Goal: Task Accomplishment & Management: Manage account settings

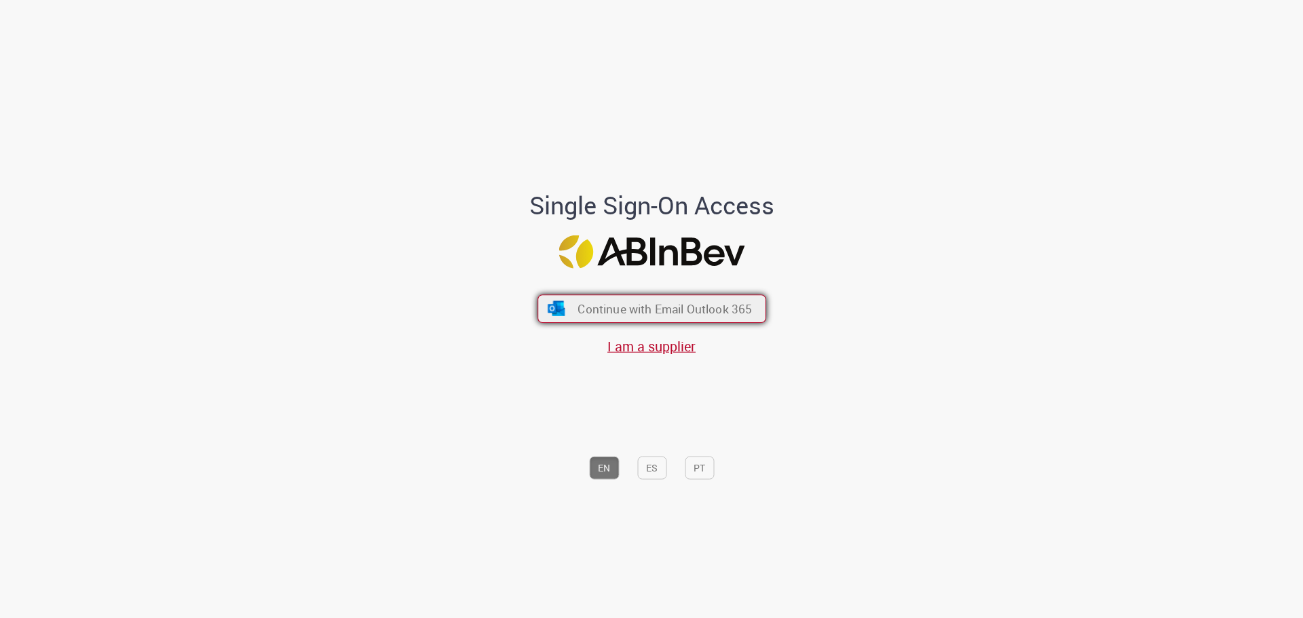
click at [615, 312] on span "Continue with Email Outlook 365" at bounding box center [665, 309] width 174 height 16
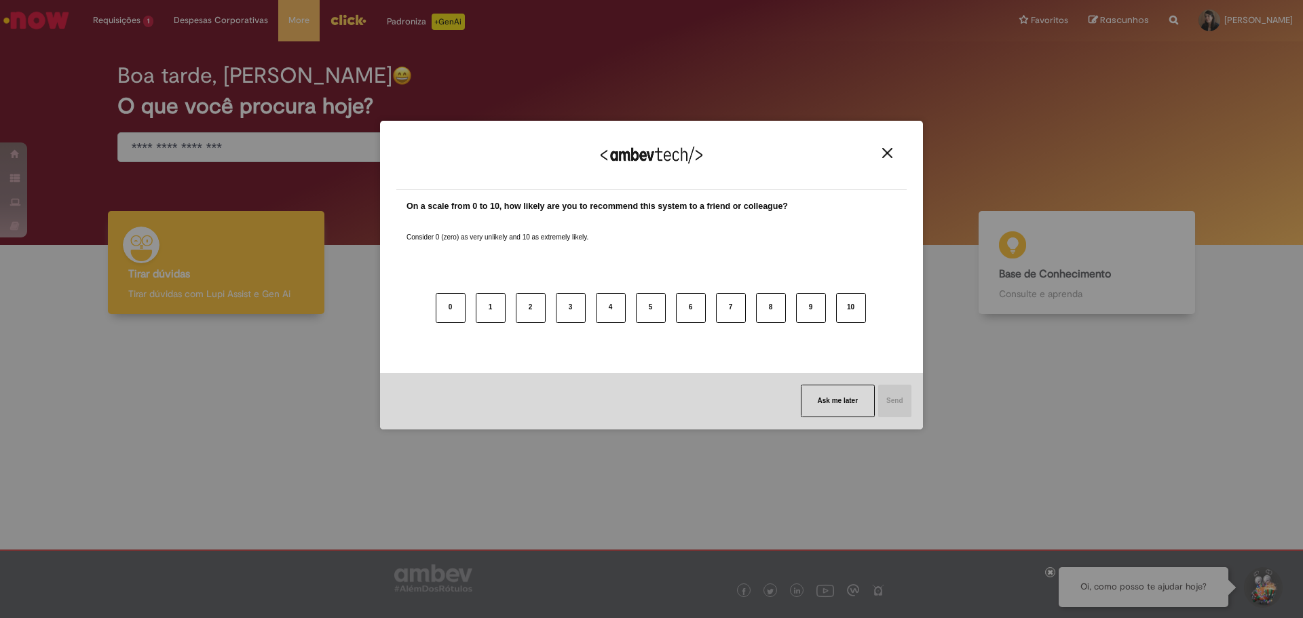
click at [890, 151] on img "Close" at bounding box center [887, 153] width 10 height 10
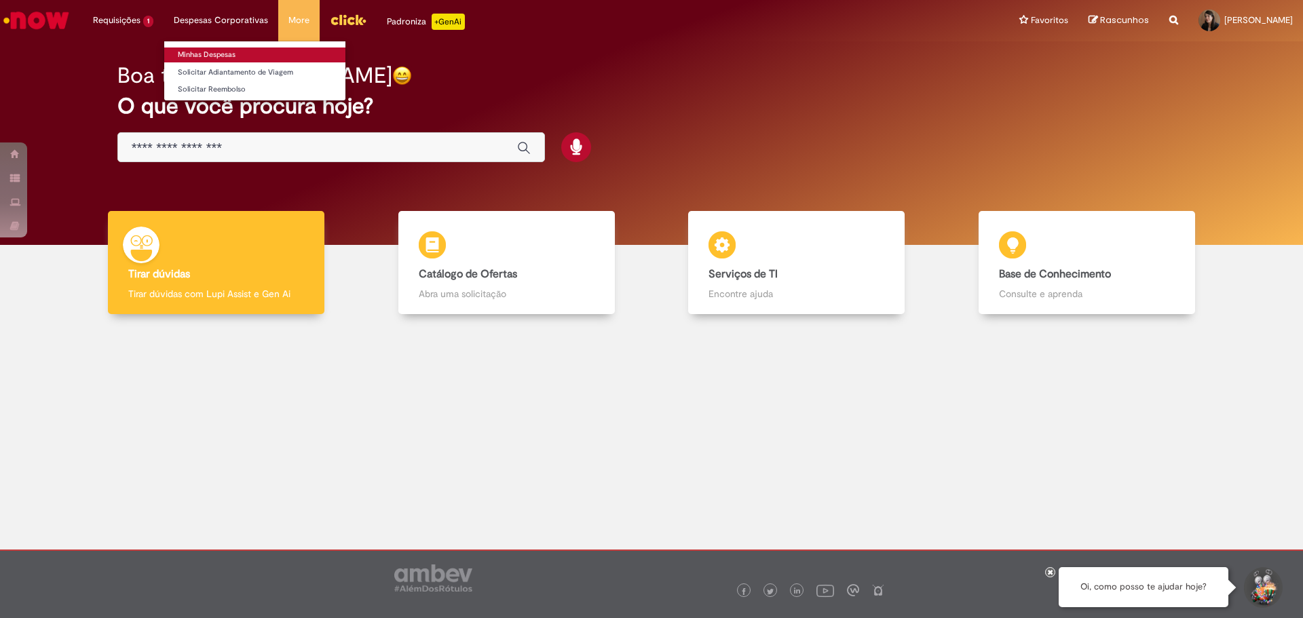
click at [204, 54] on link "Minhas Despesas" at bounding box center [254, 55] width 181 height 15
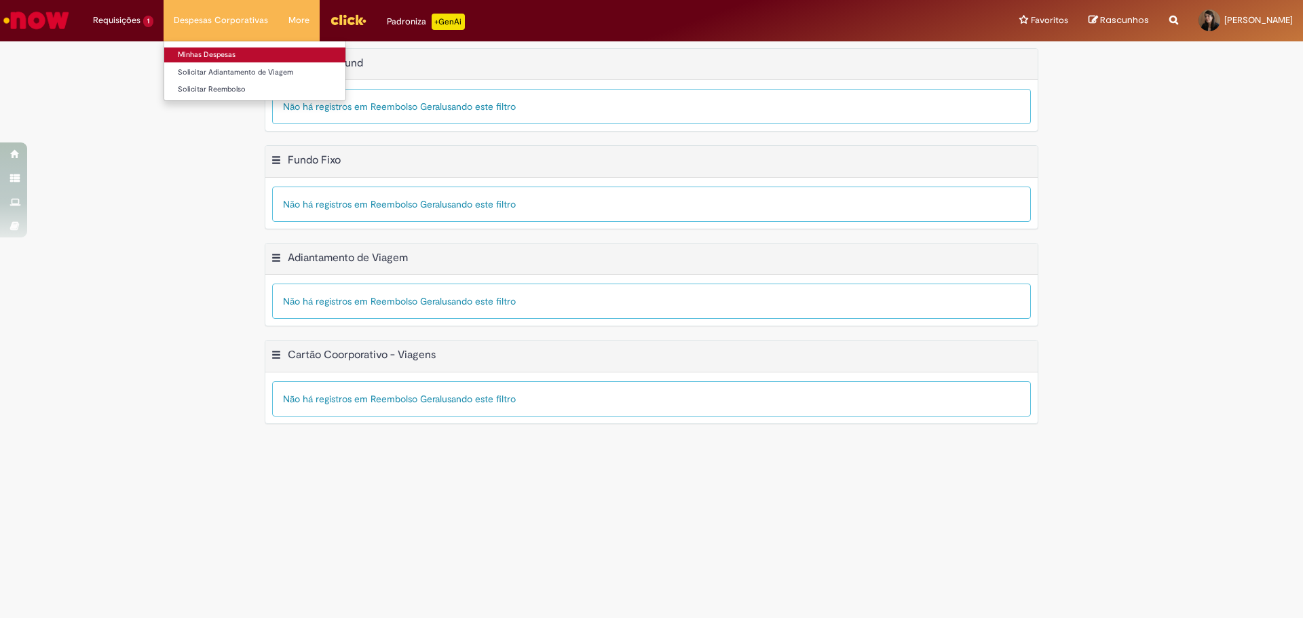
click at [193, 53] on link "Minhas Despesas" at bounding box center [254, 55] width 181 height 15
click at [212, 386] on div "Exportar como PDF Exportar como Excel Exportar como CSV Cartão Coorporativo - V…" at bounding box center [651, 389] width 1303 height 98
click at [210, 55] on link "Minhas Despesas" at bounding box center [254, 55] width 181 height 15
click at [314, 187] on div "Não há registros em Reembolso Geral usando este filtro" at bounding box center [651, 204] width 759 height 35
